Goal: Transaction & Acquisition: Purchase product/service

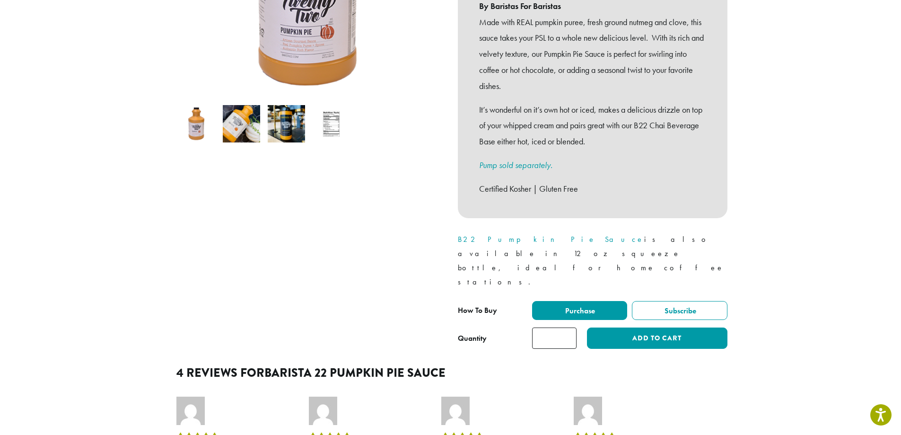
scroll to position [236, 0]
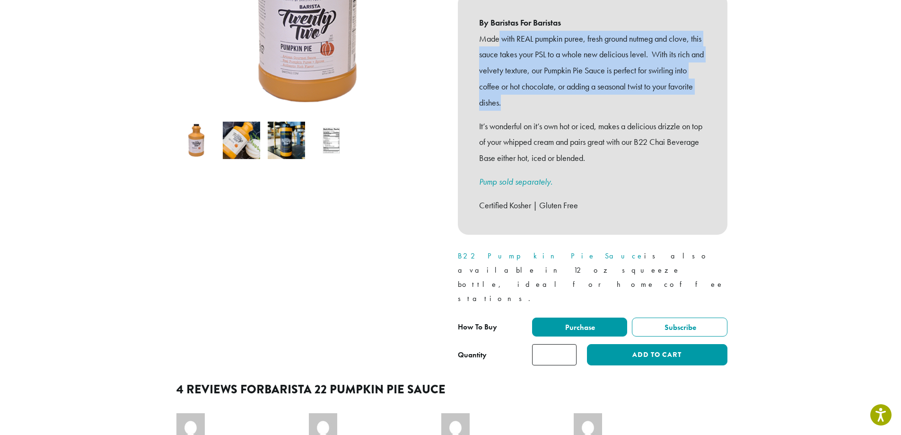
drag, startPoint x: 498, startPoint y: 22, endPoint x: 580, endPoint y: 88, distance: 104.6
click at [580, 88] on p "Made with REAL pumpkin puree, fresh ground nutmeg and clove, this sauce takes y…" at bounding box center [592, 71] width 227 height 80
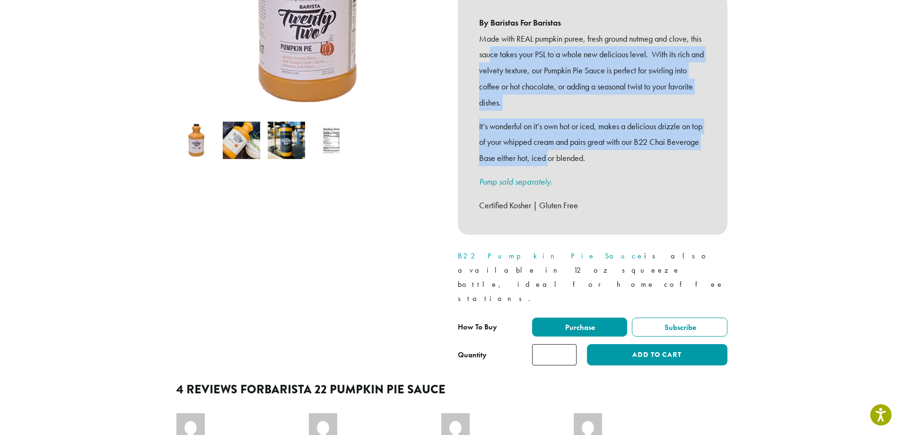
drag, startPoint x: 488, startPoint y: 35, endPoint x: 583, endPoint y: 141, distance: 141.7
click at [583, 141] on div "Made with REAL pumpkin puree, fresh ground nutmeg and clove, this sauce takes y…" at bounding box center [592, 122] width 227 height 183
click at [583, 141] on p "It’s wonderful on it’s own hot or iced, makes a delicious drizzle on top of you…" at bounding box center [592, 142] width 227 height 48
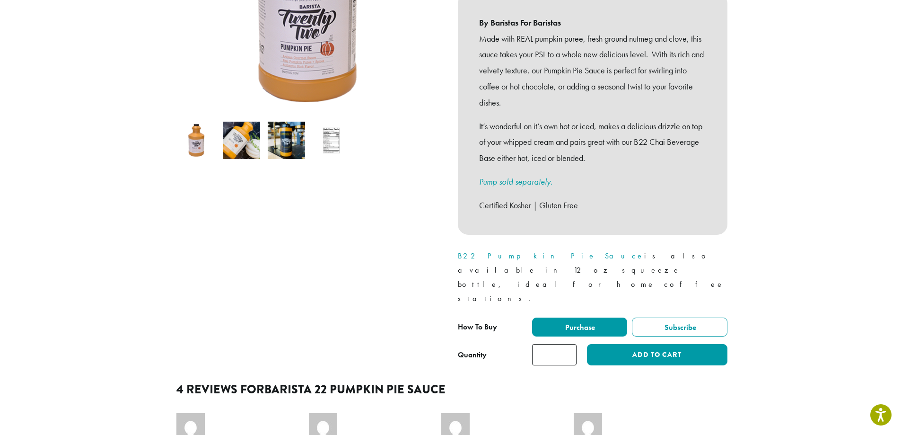
click at [339, 128] on img at bounding box center [331, 140] width 37 height 37
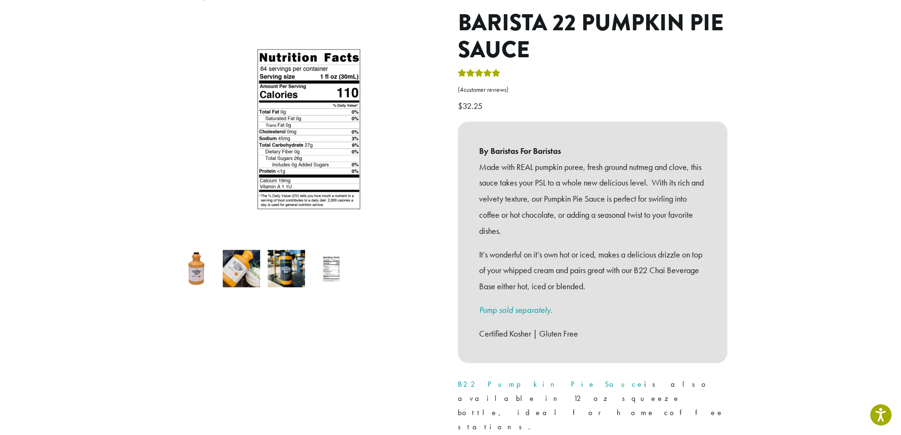
scroll to position [95, 0]
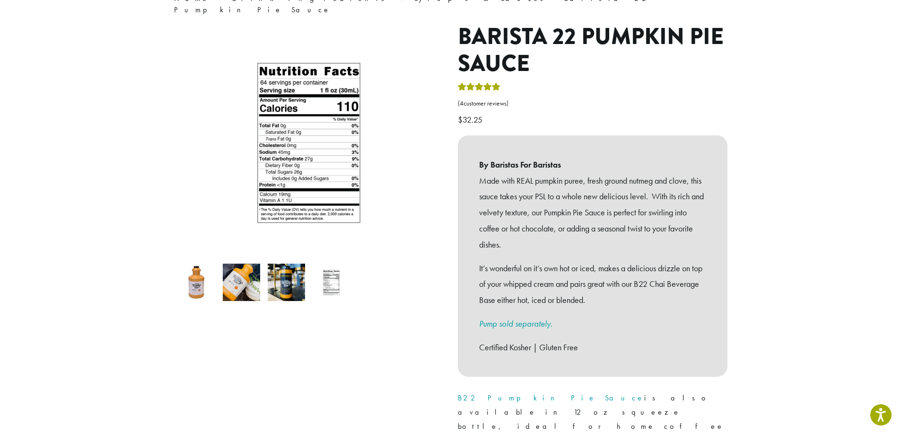
click at [295, 271] on img at bounding box center [286, 281] width 37 height 37
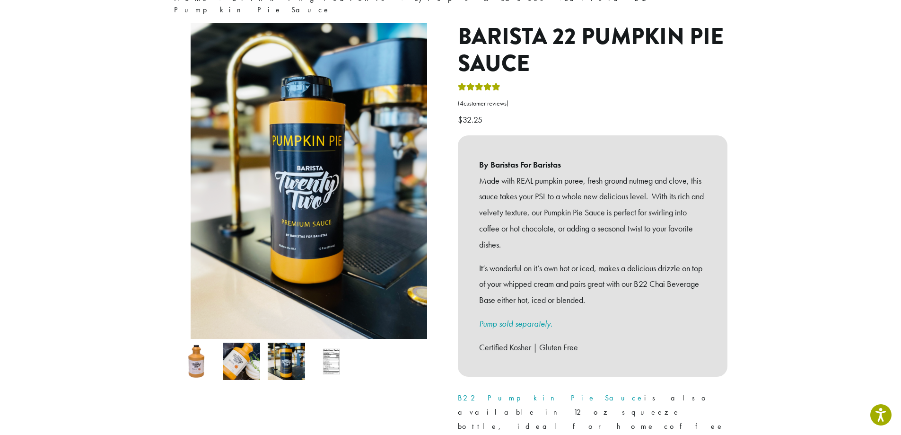
click at [241, 361] on img at bounding box center [241, 360] width 37 height 37
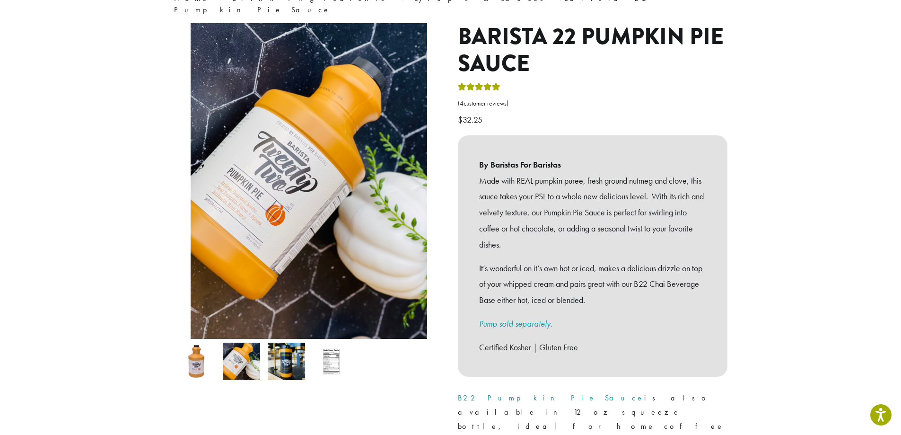
click at [198, 360] on img at bounding box center [196, 360] width 37 height 37
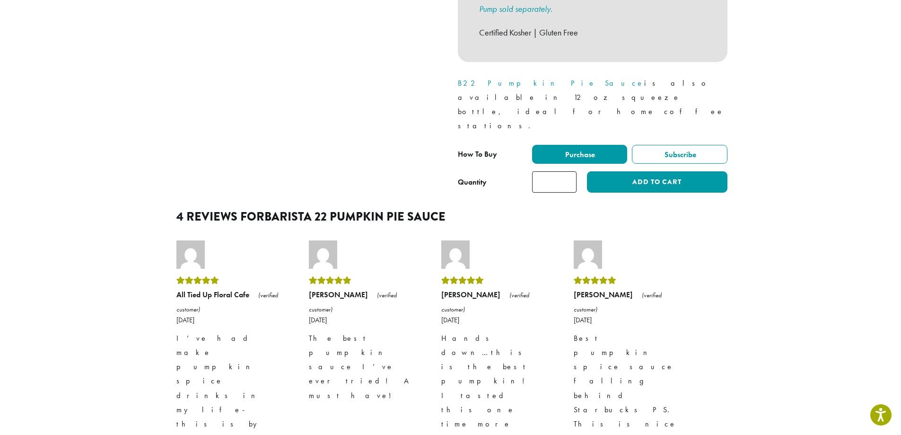
scroll to position [426, 0]
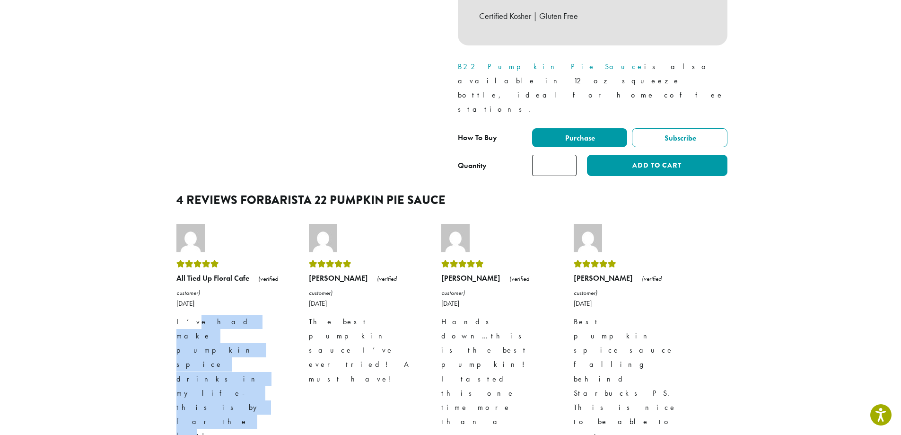
drag, startPoint x: 182, startPoint y: 277, endPoint x: 264, endPoint y: 292, distance: 83.2
click at [264, 314] on p "I’ve had make pumpkin spice drinks in my life- this is by far the best!" at bounding box center [230, 378] width 109 height 128
